Goal: Information Seeking & Learning: Check status

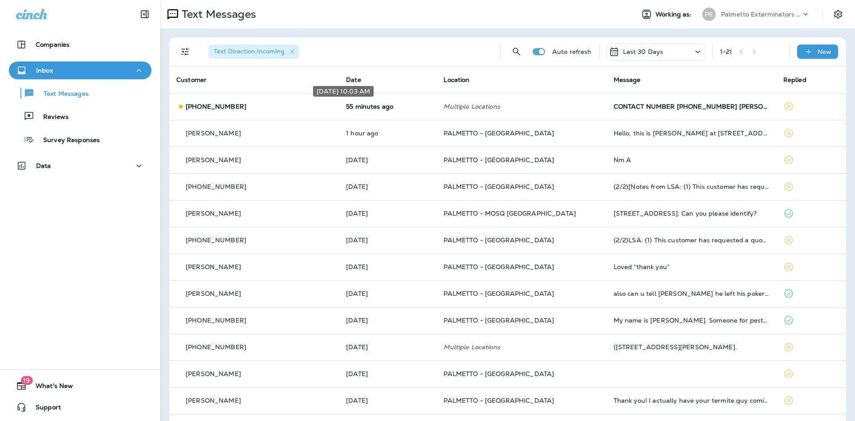
click at [320, 98] on div "[DATE] 10:03 AM" at bounding box center [343, 94] width 62 height 18
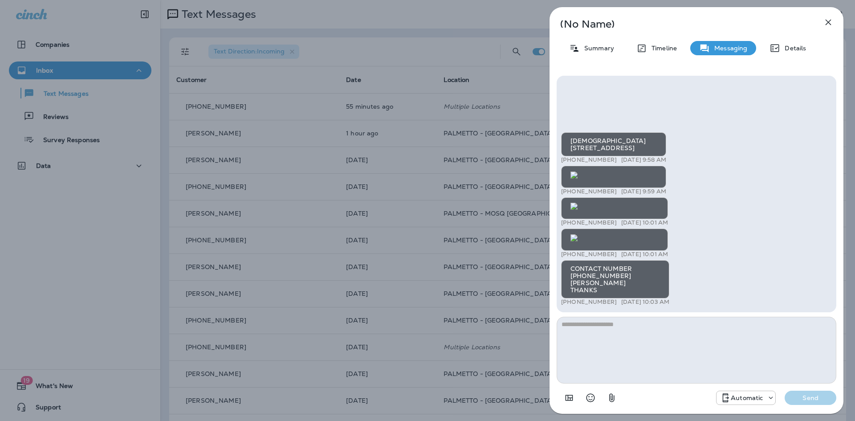
scroll to position [-223, 0]
click at [831, 23] on icon "button" at bounding box center [828, 22] width 11 height 11
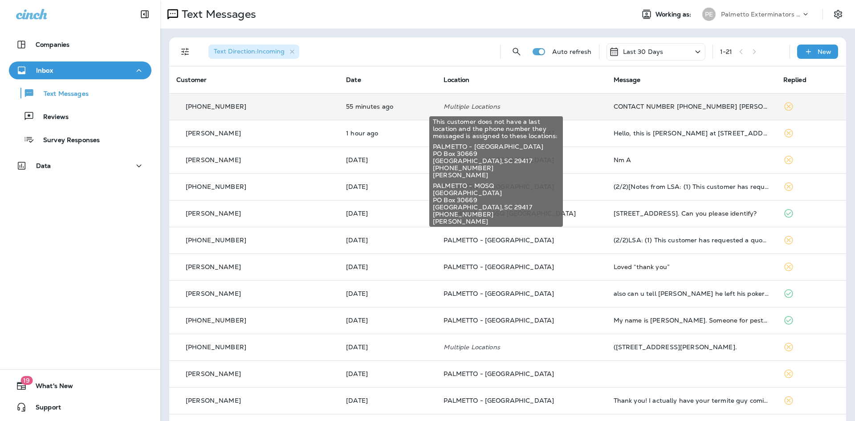
drag, startPoint x: 498, startPoint y: 106, endPoint x: 481, endPoint y: 105, distance: 16.5
click at [481, 105] on p "Multiple Locations" at bounding box center [520, 106] width 155 height 7
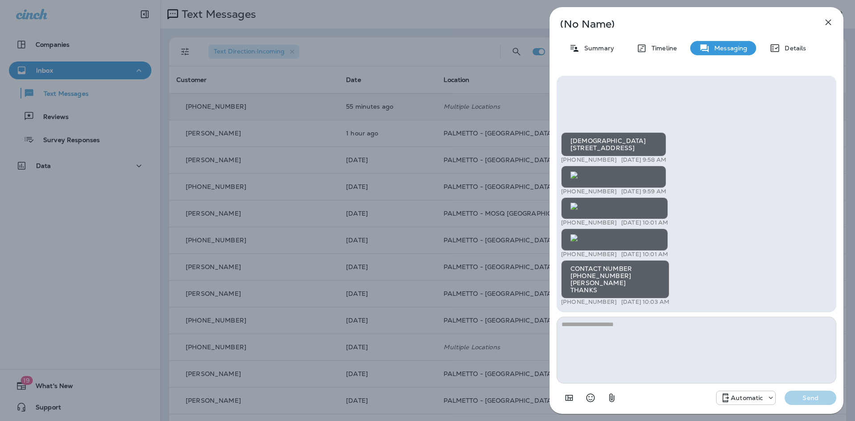
click at [731, 48] on p "Messaging" at bounding box center [728, 48] width 37 height 7
click at [589, 45] on p "Summary" at bounding box center [597, 48] width 34 height 7
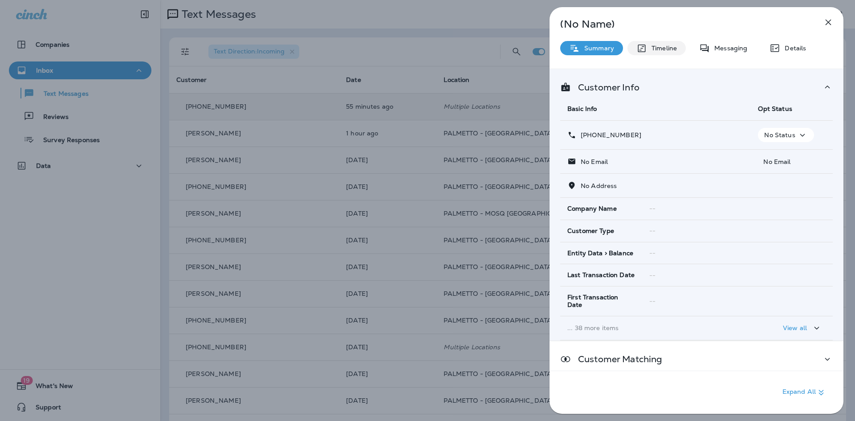
click at [663, 49] on p "Timeline" at bounding box center [662, 48] width 30 height 7
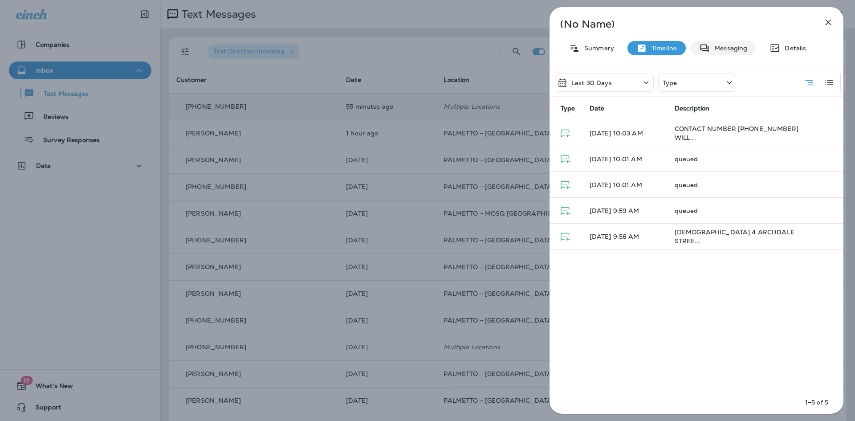
click at [713, 49] on p "Messaging" at bounding box center [728, 48] width 37 height 7
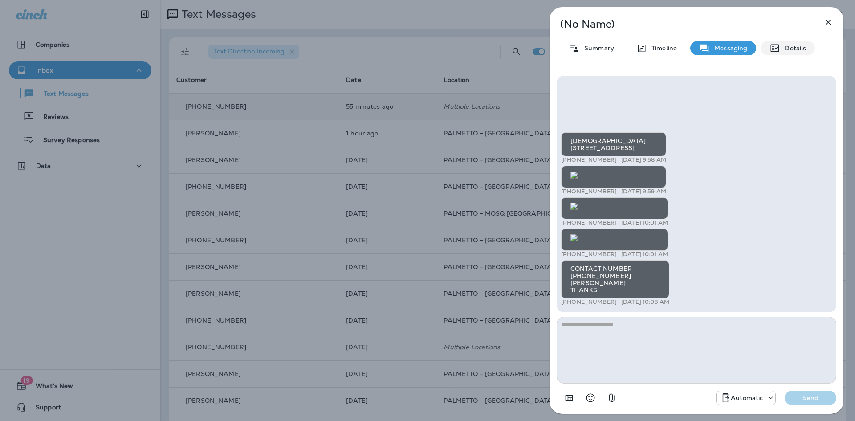
click at [783, 51] on div "Details" at bounding box center [787, 48] width 54 height 14
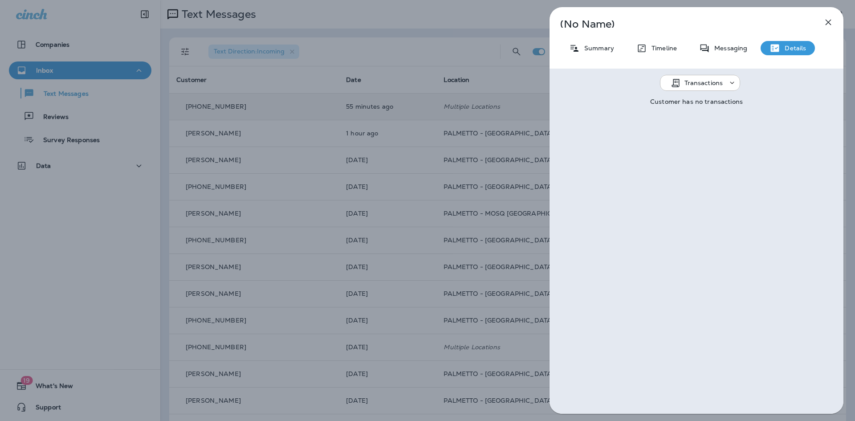
click at [828, 25] on icon "button" at bounding box center [828, 22] width 11 height 11
